Goal: Information Seeking & Learning: Learn about a topic

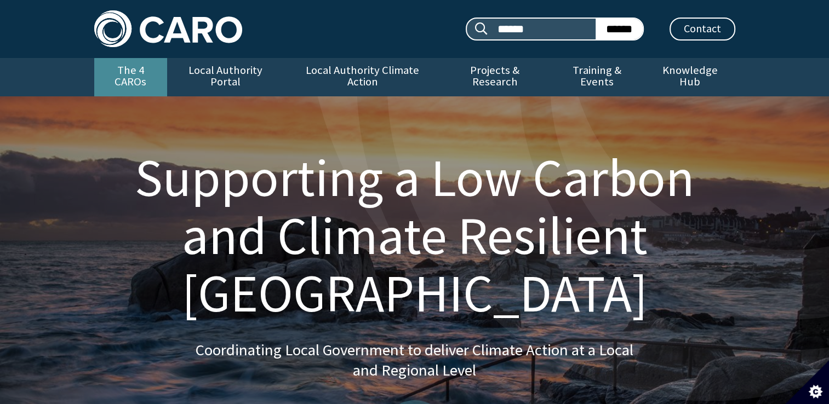
click at [156, 74] on link "The 4 CAROs" at bounding box center [130, 77] width 73 height 38
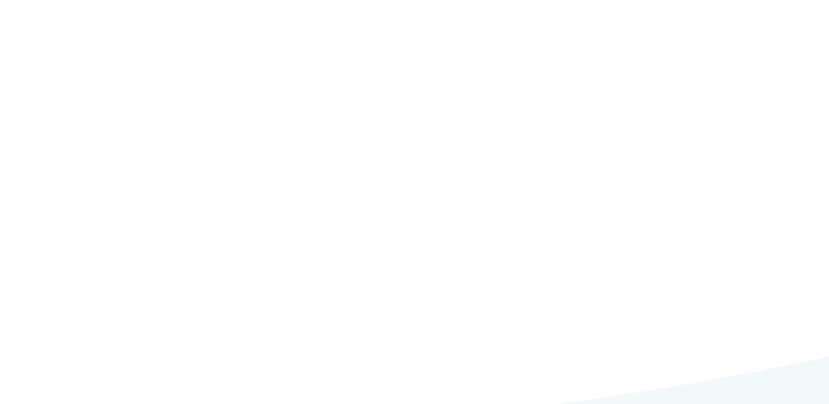
type input "******"
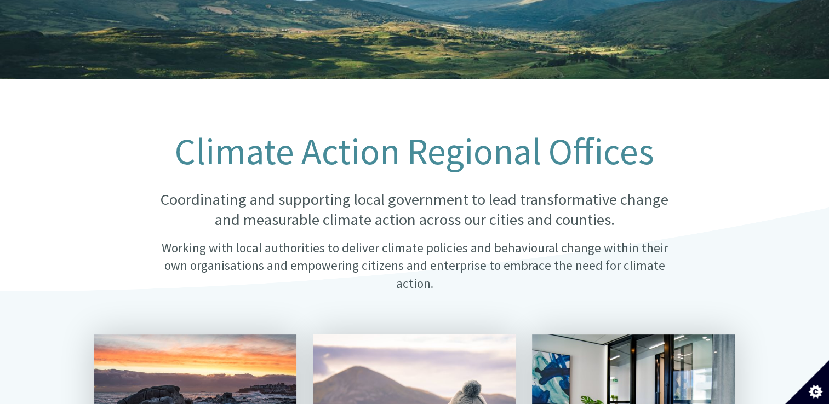
scroll to position [110, 0]
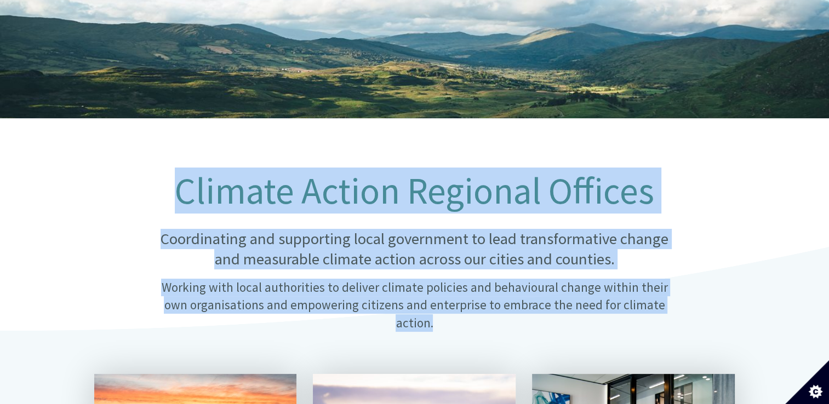
drag, startPoint x: 180, startPoint y: 186, endPoint x: 688, endPoint y: 312, distance: 523.8
click at [688, 312] on div "Climate Action Regional Offices Coordinating and supporting local government to…" at bounding box center [414, 259] width 657 height 177
copy div "Climate Action Regional Offices Coordinating and supporting local government to…"
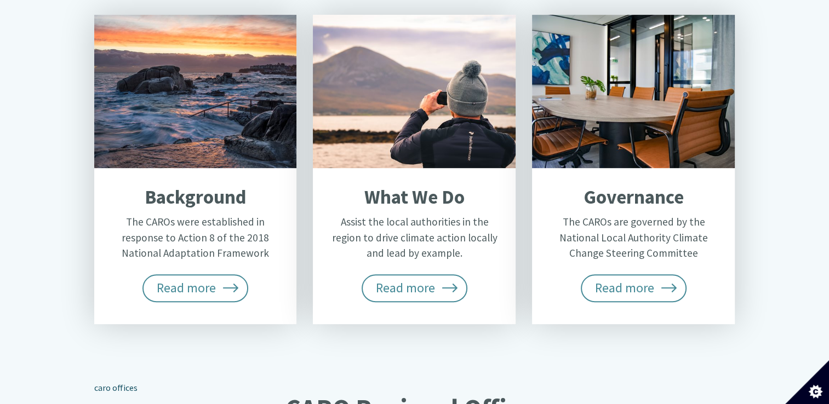
scroll to position [548, 0]
